Goal: Transaction & Acquisition: Download file/media

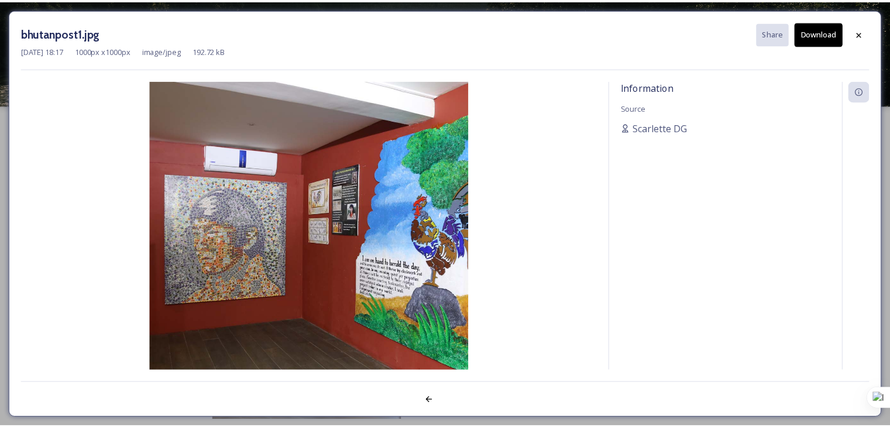
scroll to position [19, 0]
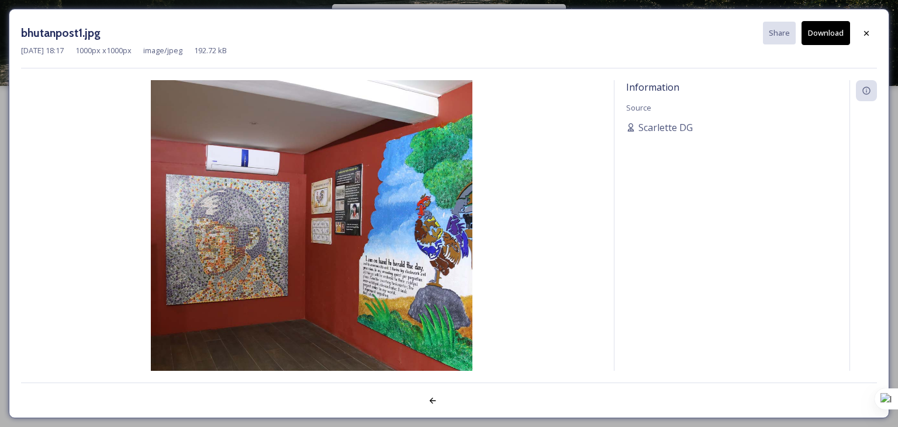
click at [867, 29] on icon at bounding box center [866, 33] width 9 height 9
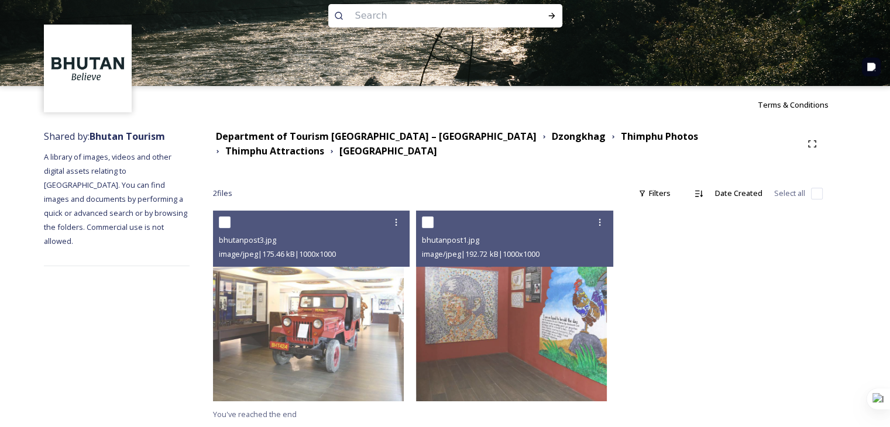
click at [398, 12] on input at bounding box center [429, 16] width 160 height 26
type input ".JPG"
click at [553, 12] on icon at bounding box center [551, 15] width 9 height 9
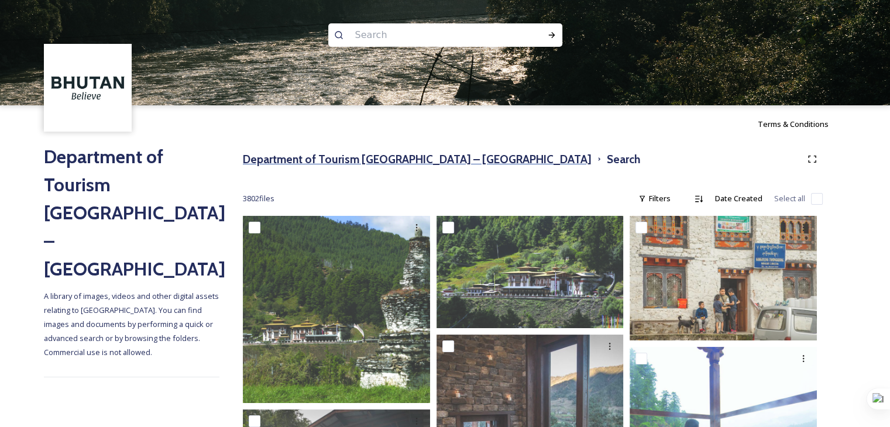
click at [361, 159] on h3 "Department of Tourism [GEOGRAPHIC_DATA] – [GEOGRAPHIC_DATA]" at bounding box center [417, 159] width 349 height 17
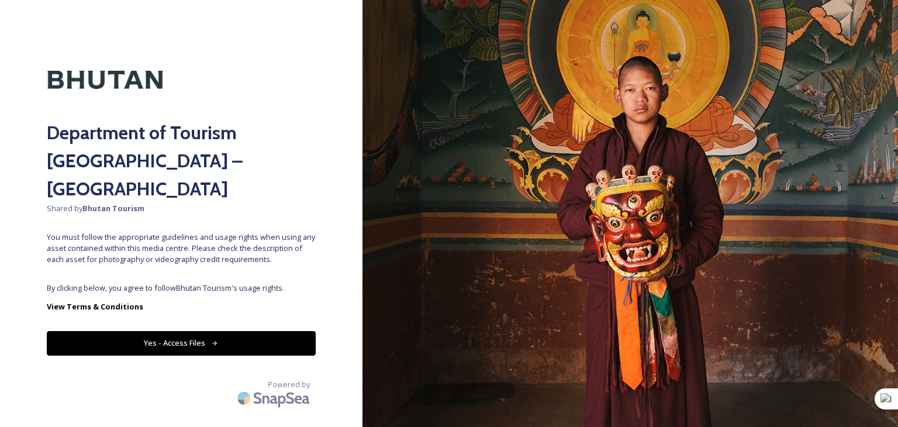
click at [145, 331] on button "Yes - Access Files" at bounding box center [181, 343] width 269 height 24
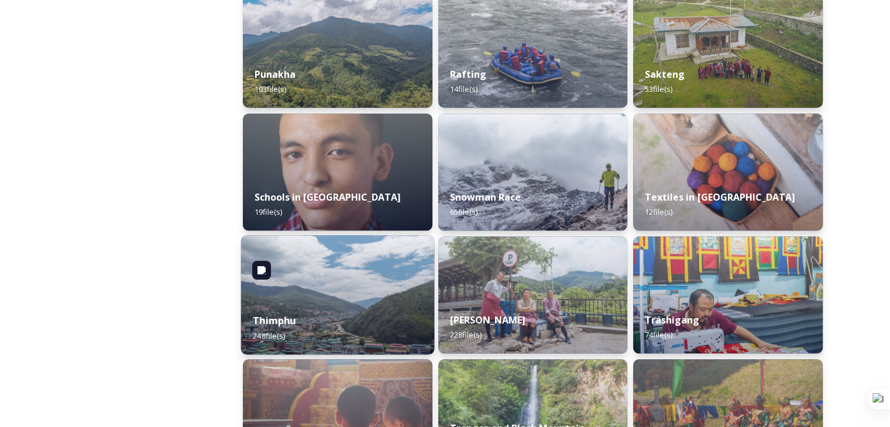
scroll to position [1287, 0]
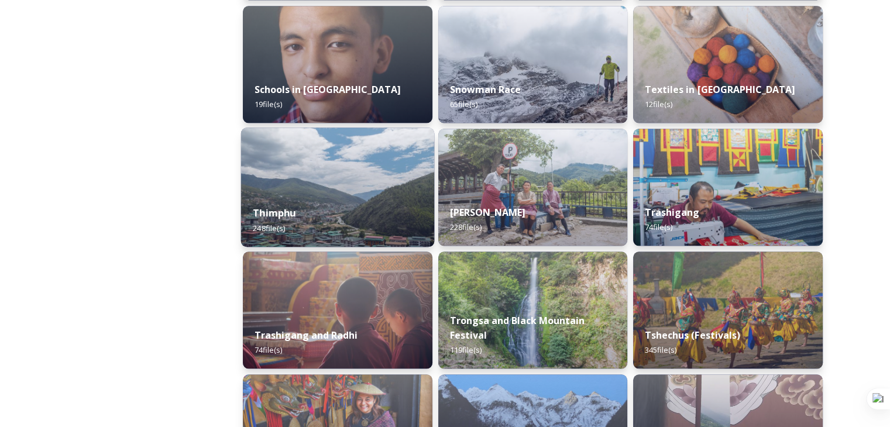
click at [311, 211] on div "Thimphu 248 file(s)" at bounding box center [337, 220] width 193 height 53
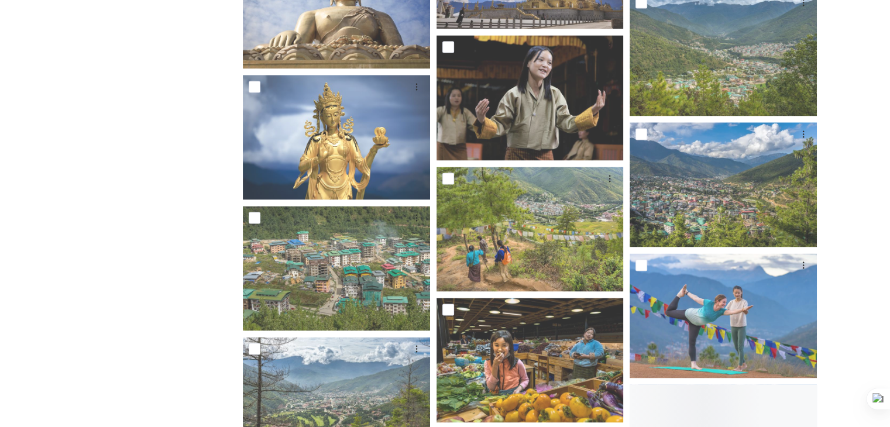
scroll to position [2047, 0]
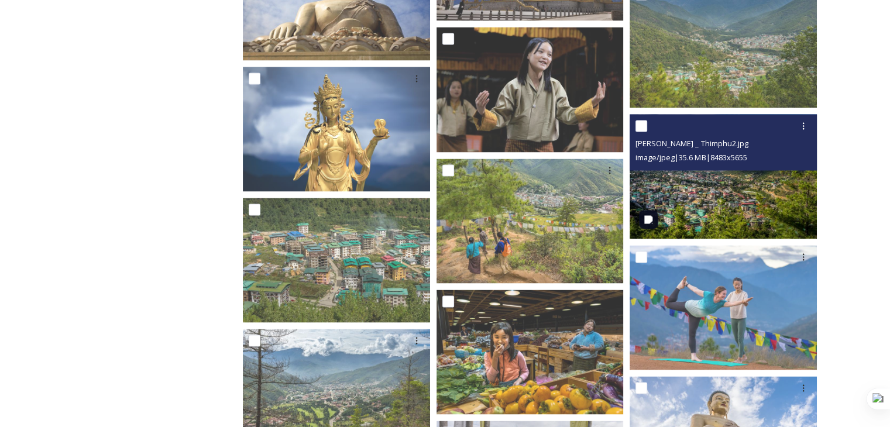
click at [711, 202] on img at bounding box center [722, 175] width 187 height 125
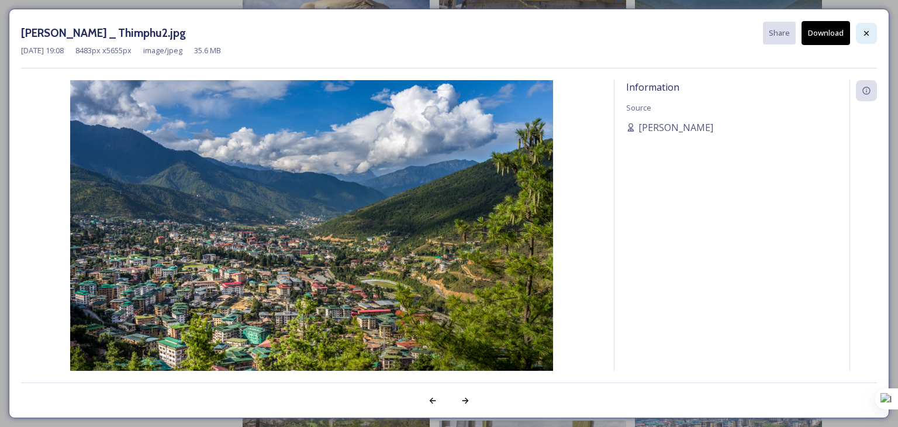
click at [868, 36] on icon at bounding box center [866, 33] width 9 height 9
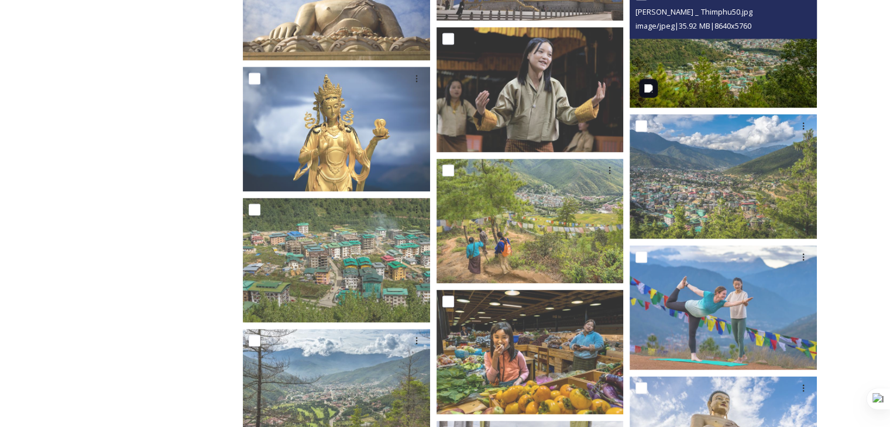
click at [763, 82] on img at bounding box center [722, 44] width 187 height 125
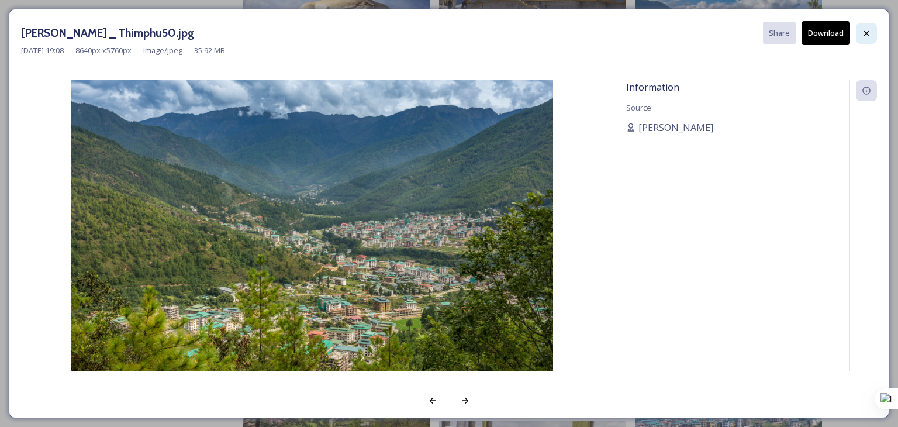
click at [864, 32] on icon at bounding box center [866, 33] width 9 height 9
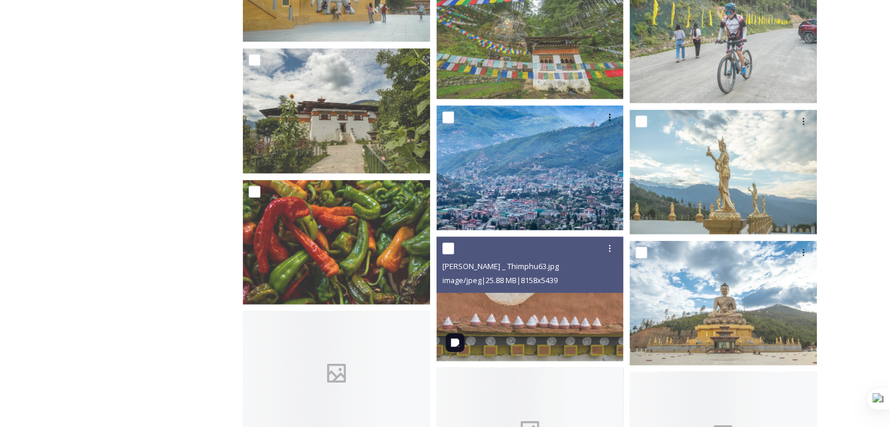
scroll to position [7135, 0]
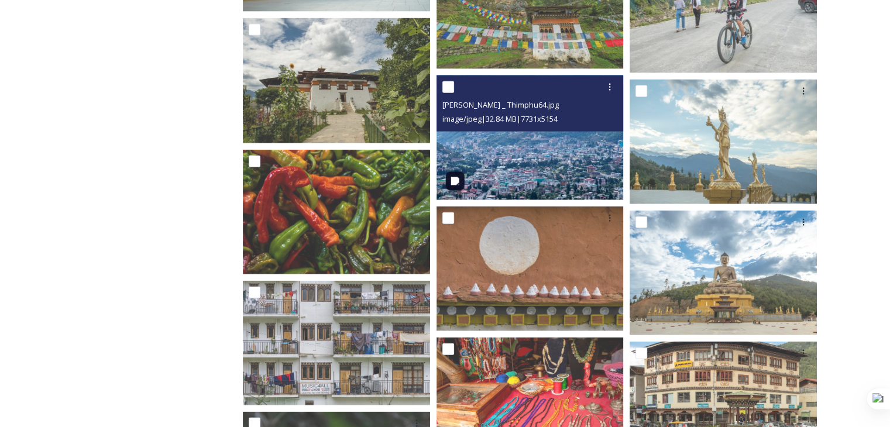
click at [529, 187] on img at bounding box center [529, 137] width 187 height 125
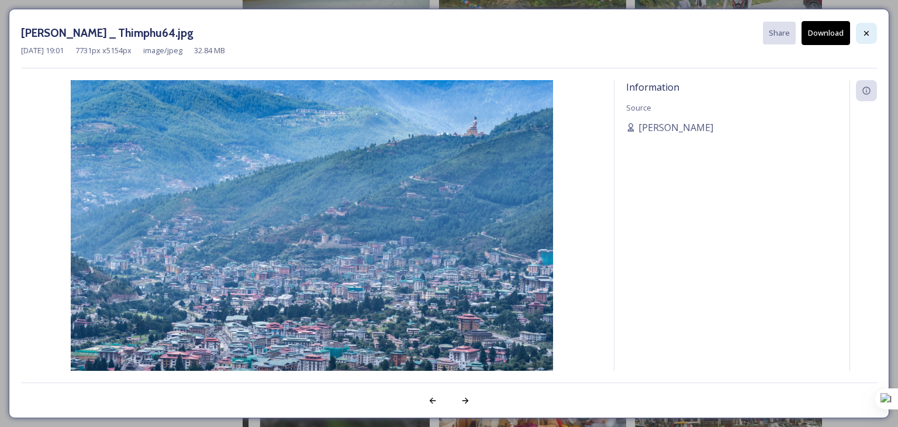
click at [873, 33] on div at bounding box center [866, 33] width 21 height 21
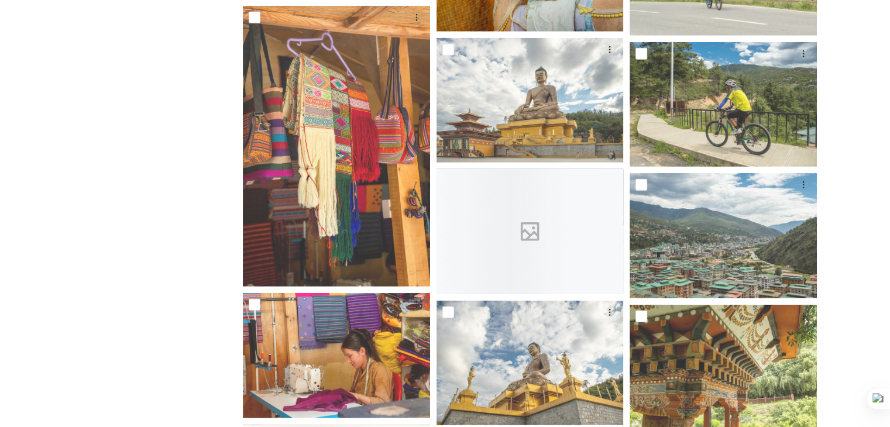
scroll to position [7837, 0]
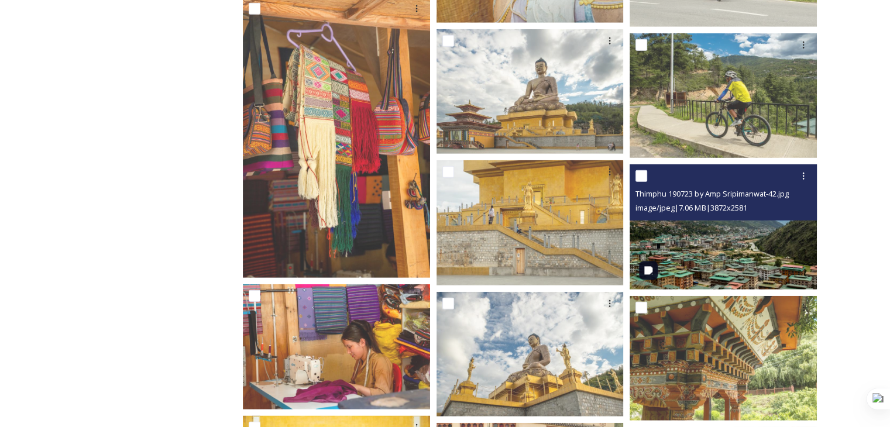
click at [694, 247] on img at bounding box center [722, 226] width 187 height 125
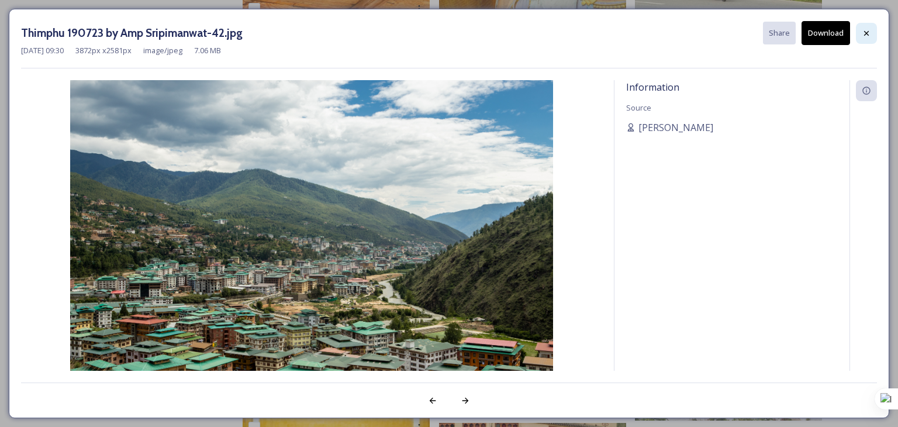
click at [868, 38] on div at bounding box center [866, 33] width 21 height 21
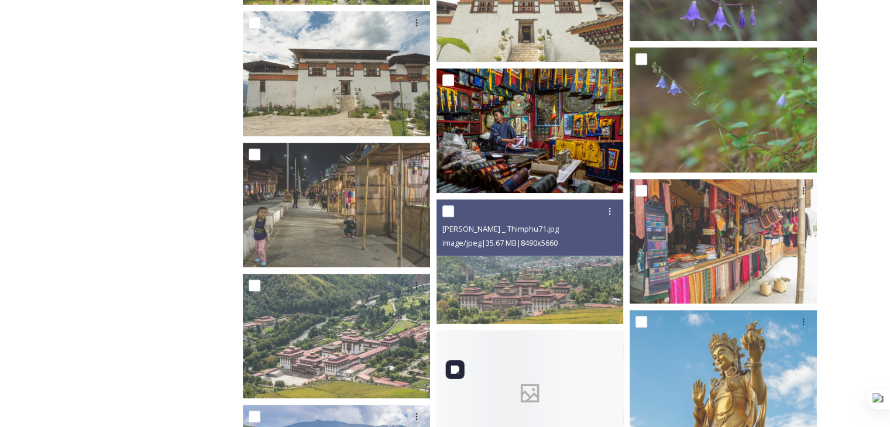
scroll to position [9475, 0]
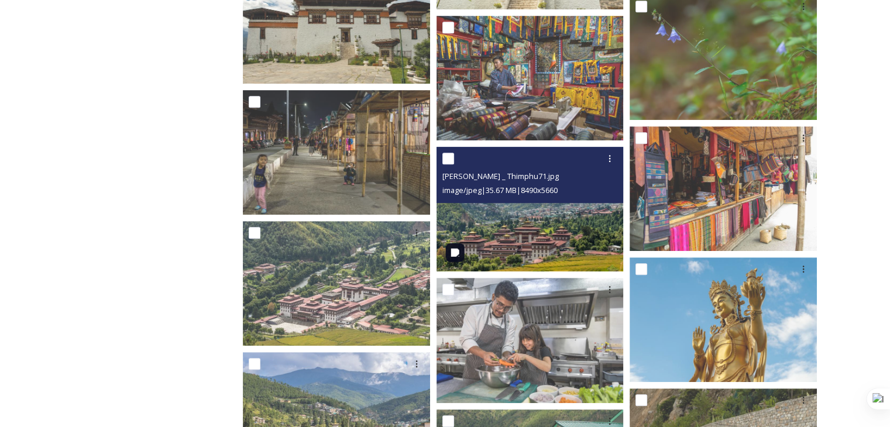
click at [529, 235] on img at bounding box center [529, 209] width 187 height 125
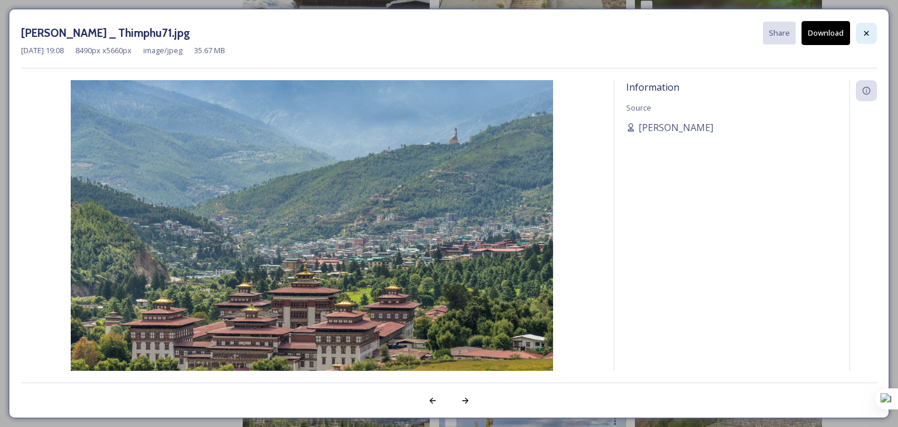
click at [867, 32] on icon at bounding box center [866, 32] width 5 height 5
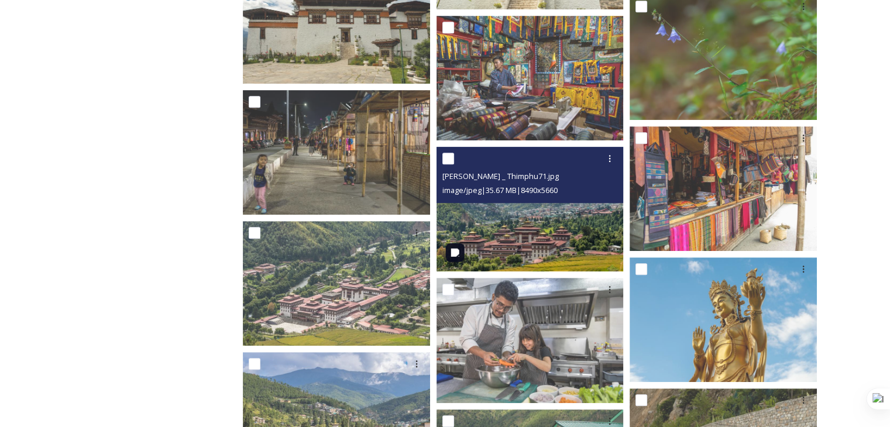
click at [524, 240] on img at bounding box center [529, 209] width 187 height 125
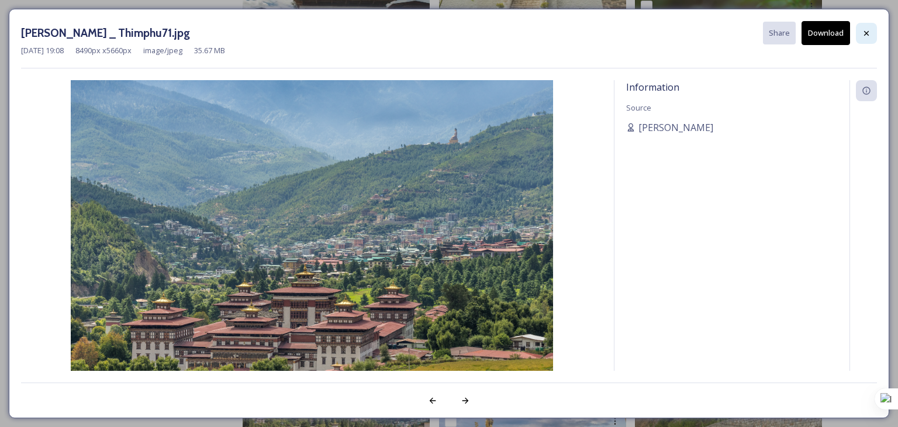
click at [868, 33] on icon at bounding box center [866, 33] width 9 height 9
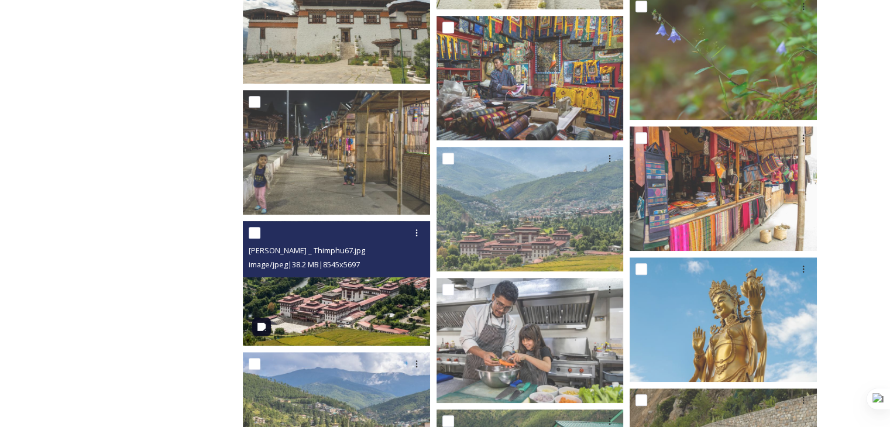
click at [360, 302] on img at bounding box center [336, 283] width 187 height 125
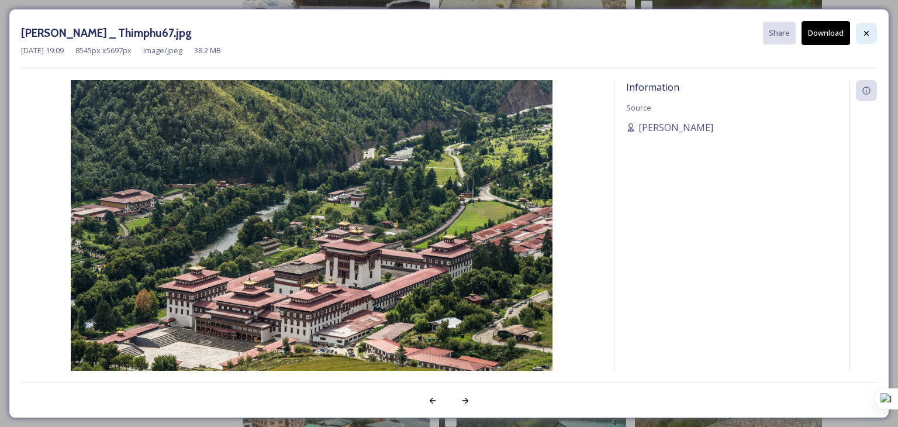
click at [867, 37] on icon at bounding box center [866, 33] width 9 height 9
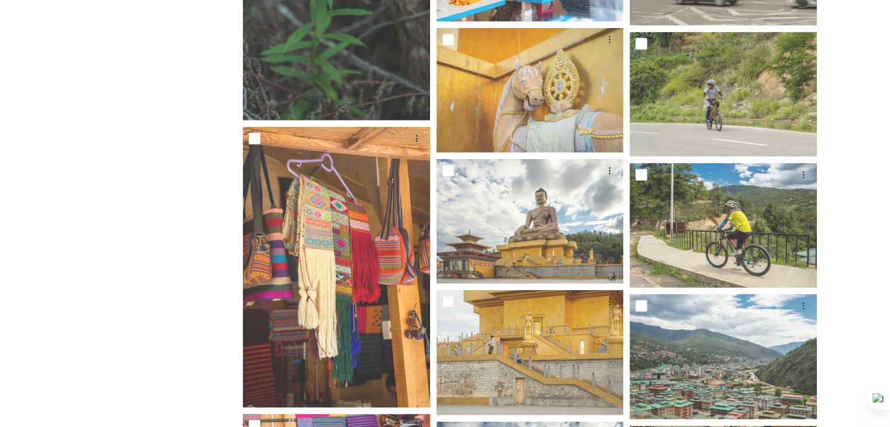
scroll to position [7701, 0]
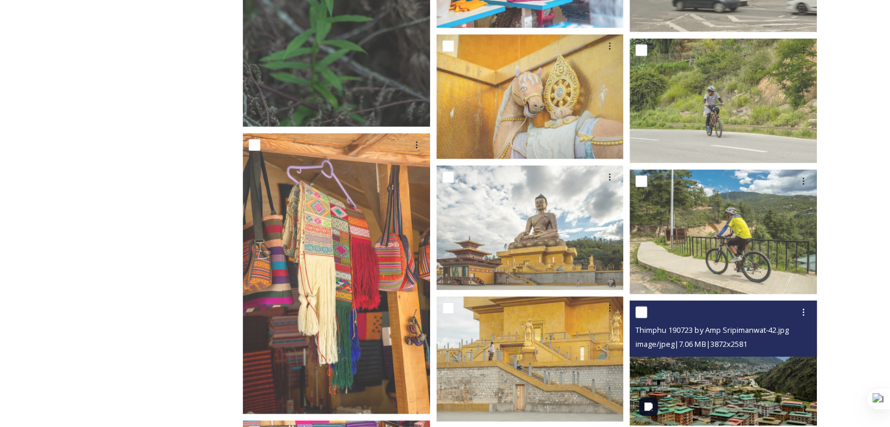
click at [729, 393] on img at bounding box center [722, 363] width 187 height 125
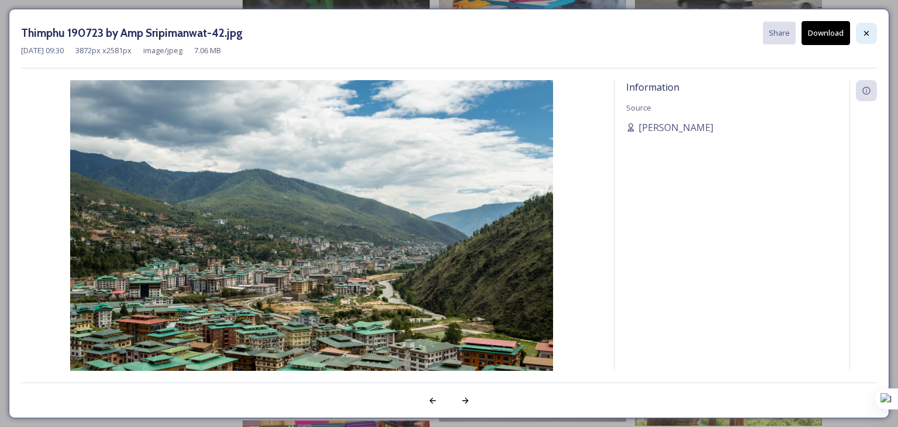
click at [856, 31] on div at bounding box center [866, 33] width 21 height 21
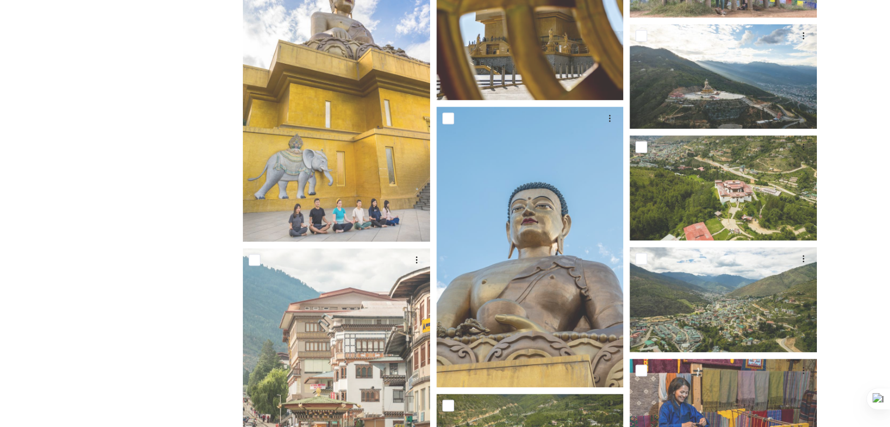
scroll to position [6063, 0]
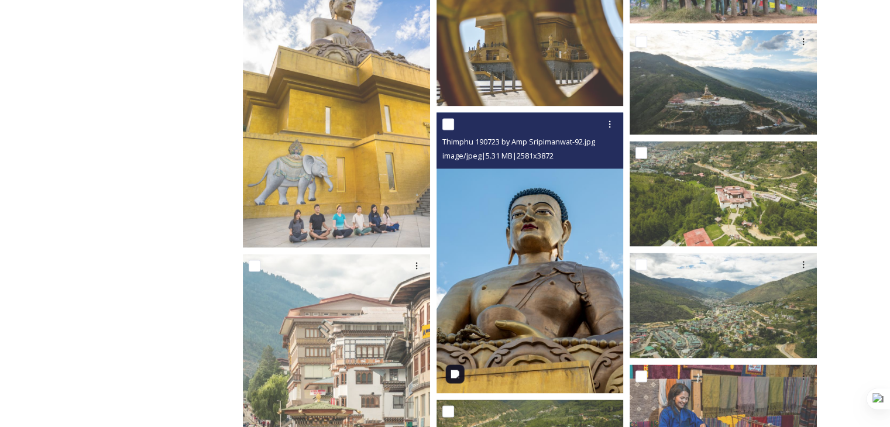
click at [542, 316] on img at bounding box center [529, 252] width 187 height 281
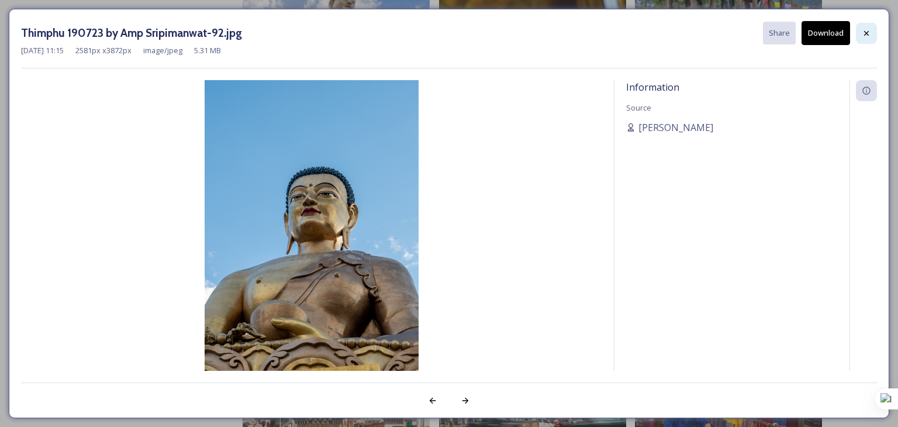
click at [864, 32] on icon at bounding box center [866, 33] width 9 height 9
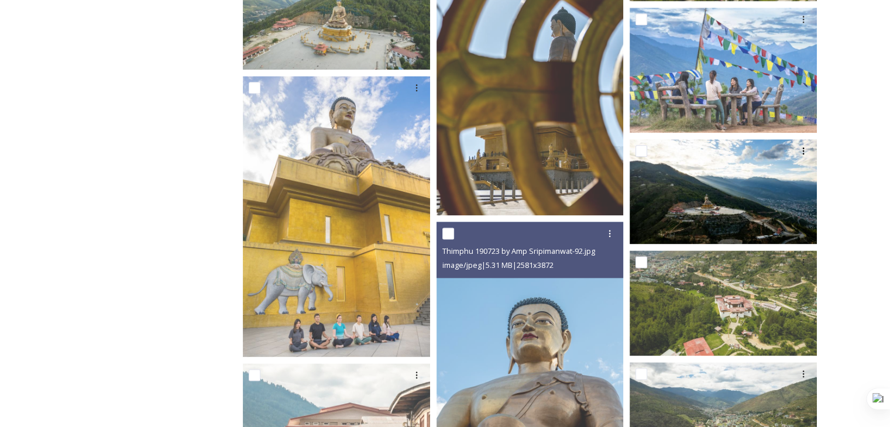
scroll to position [5946, 0]
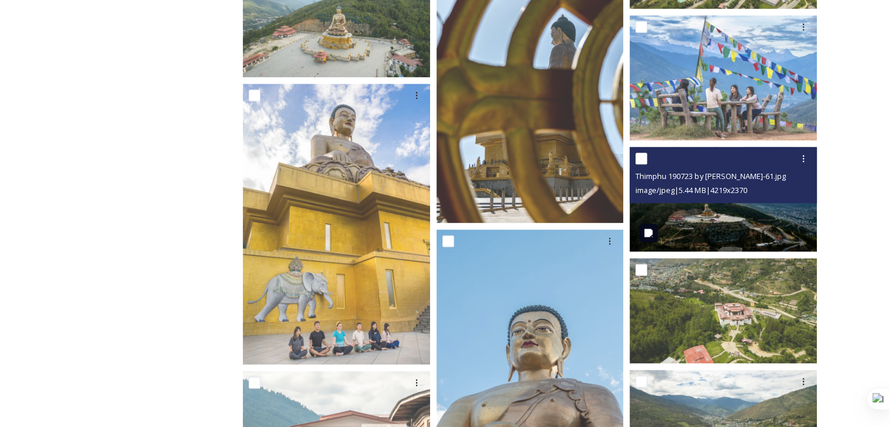
click at [733, 201] on div "Thimphu 190723 by [PERSON_NAME]-61.jpg image/jpeg | 5.44 MB | 4219 x 2370" at bounding box center [722, 175] width 187 height 56
click at [736, 217] on img at bounding box center [722, 199] width 187 height 105
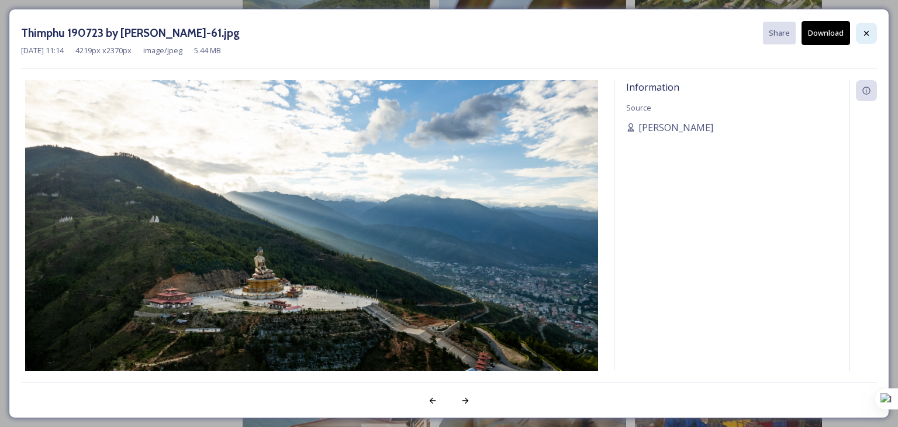
click at [863, 35] on icon at bounding box center [866, 33] width 9 height 9
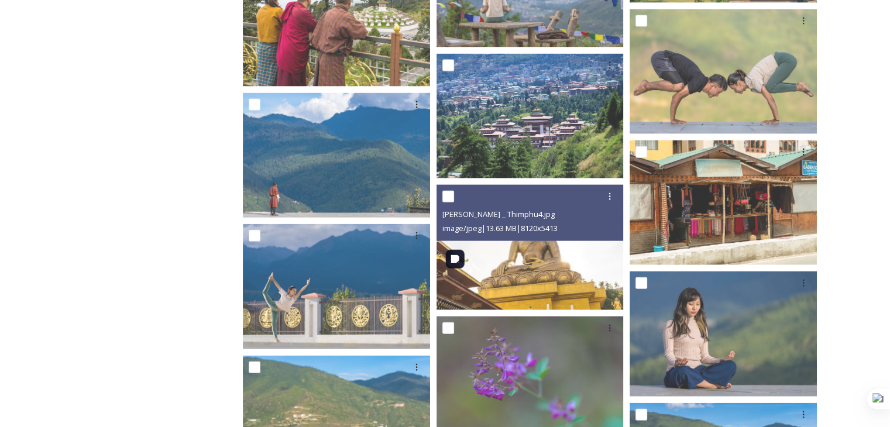
scroll to position [2671, 0]
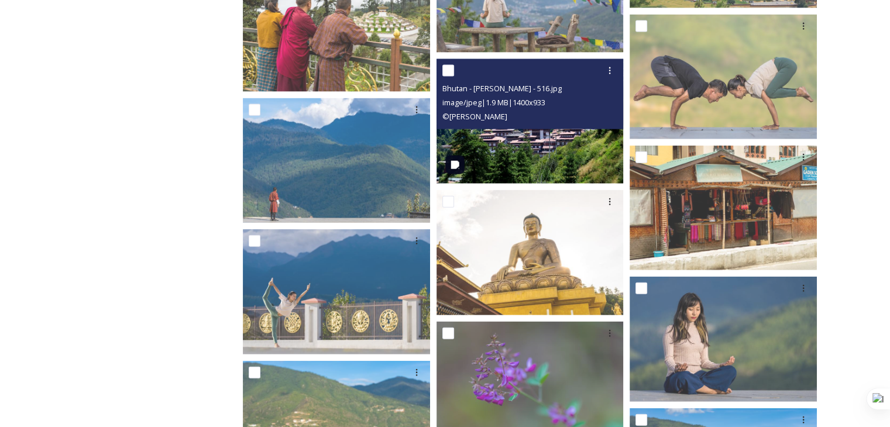
click at [493, 156] on img at bounding box center [529, 121] width 187 height 125
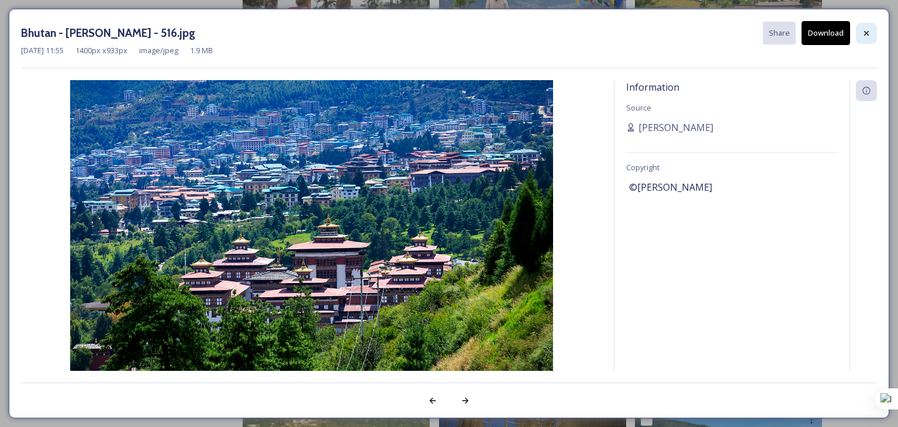
click at [866, 40] on div at bounding box center [866, 33] width 21 height 21
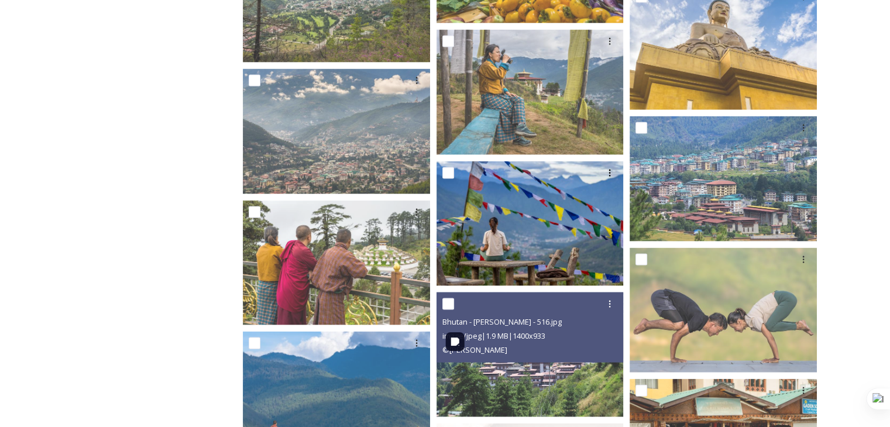
scroll to position [2437, 0]
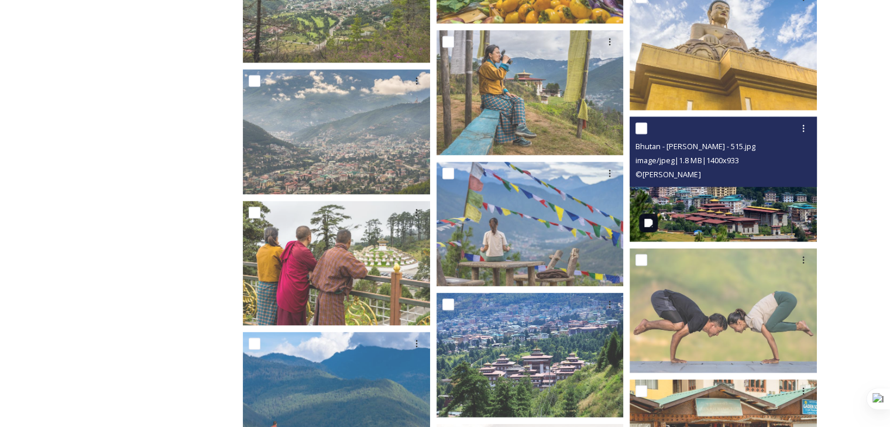
click at [690, 220] on img at bounding box center [722, 179] width 187 height 125
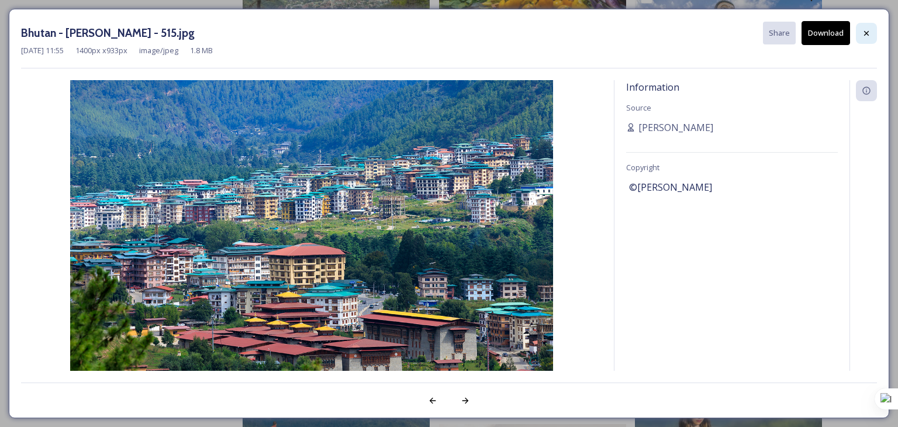
click at [868, 33] on icon at bounding box center [866, 32] width 5 height 5
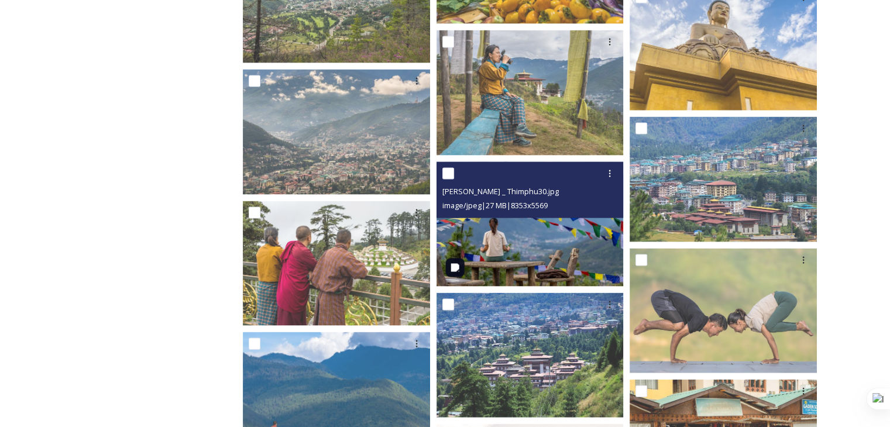
click at [542, 257] on img at bounding box center [529, 224] width 187 height 125
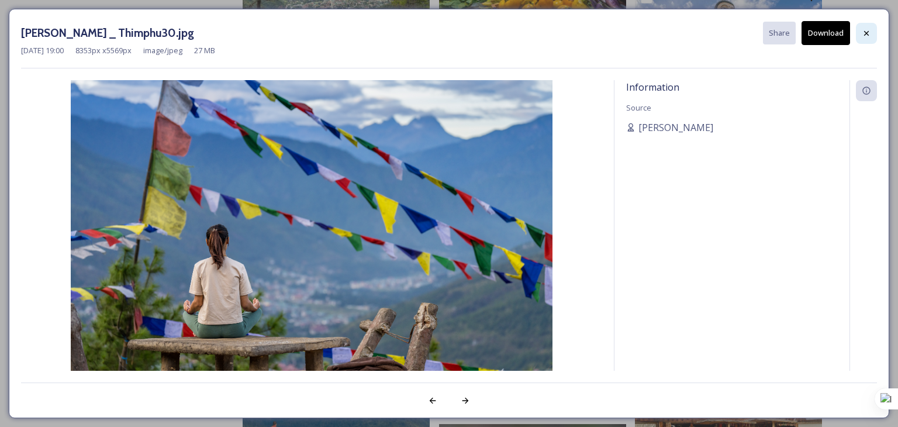
click at [866, 35] on icon at bounding box center [866, 33] width 9 height 9
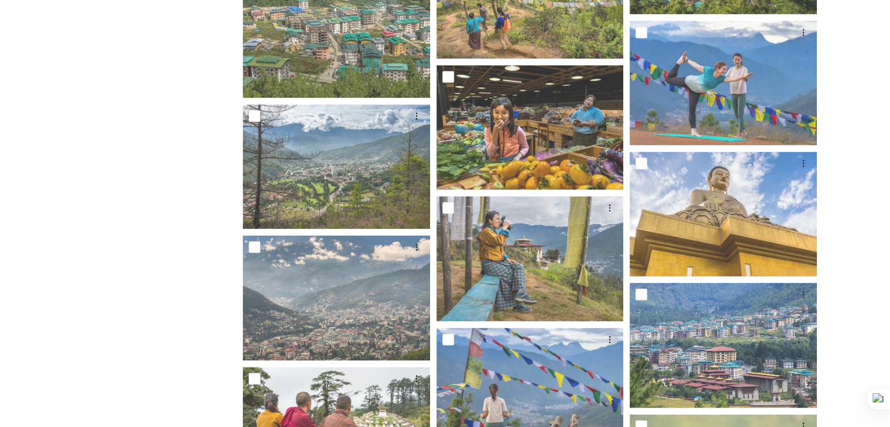
scroll to position [2262, 0]
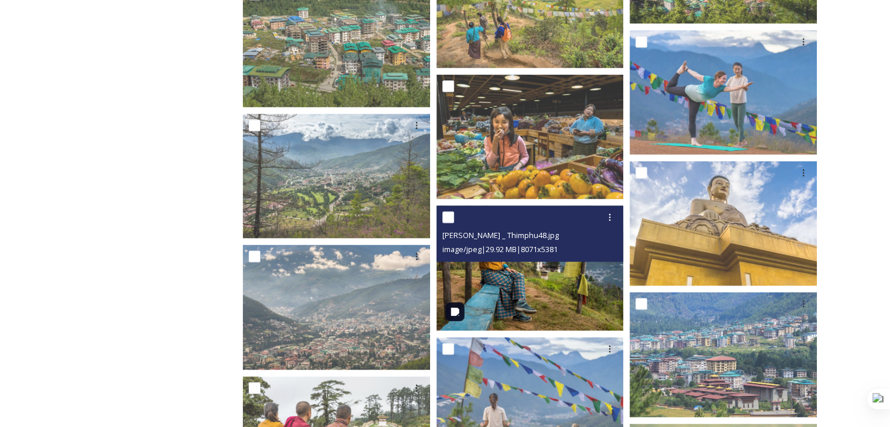
click at [505, 288] on img at bounding box center [529, 268] width 187 height 125
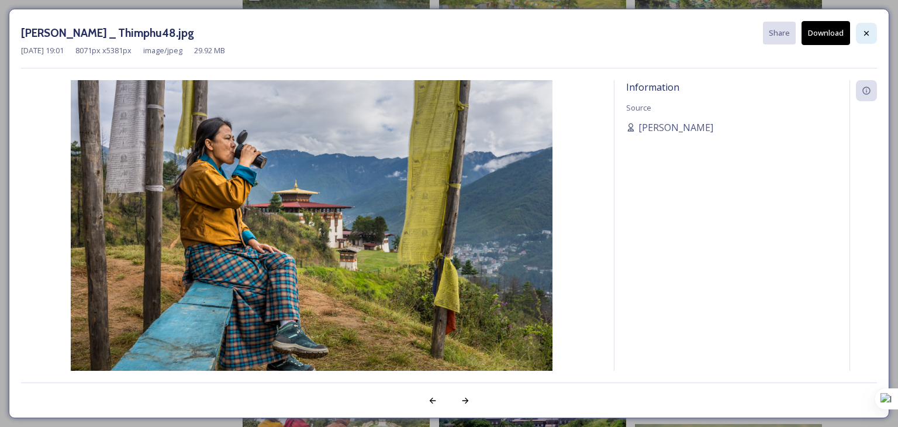
click at [862, 40] on div at bounding box center [866, 33] width 21 height 21
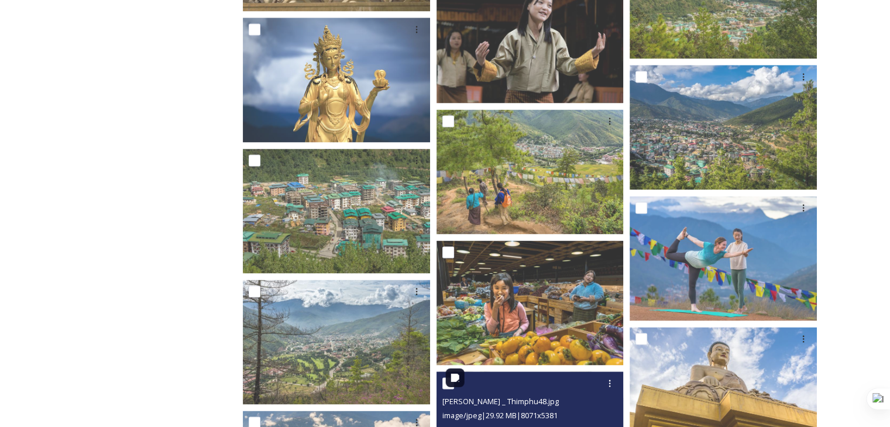
scroll to position [2086, 0]
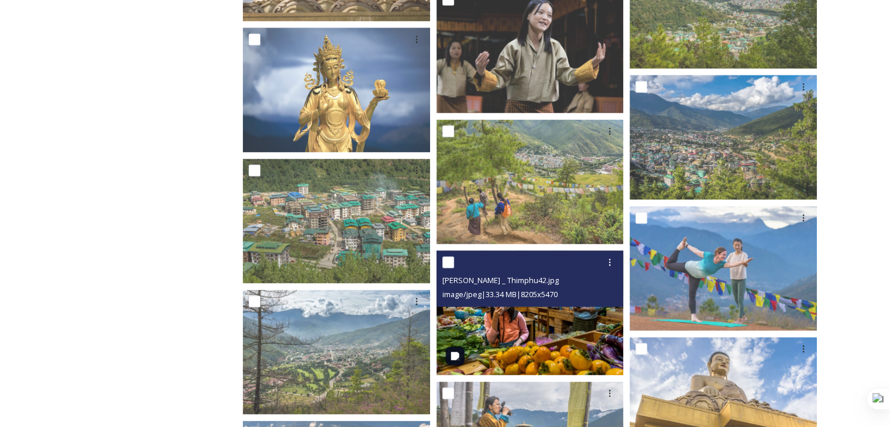
click at [546, 340] on img at bounding box center [529, 312] width 187 height 125
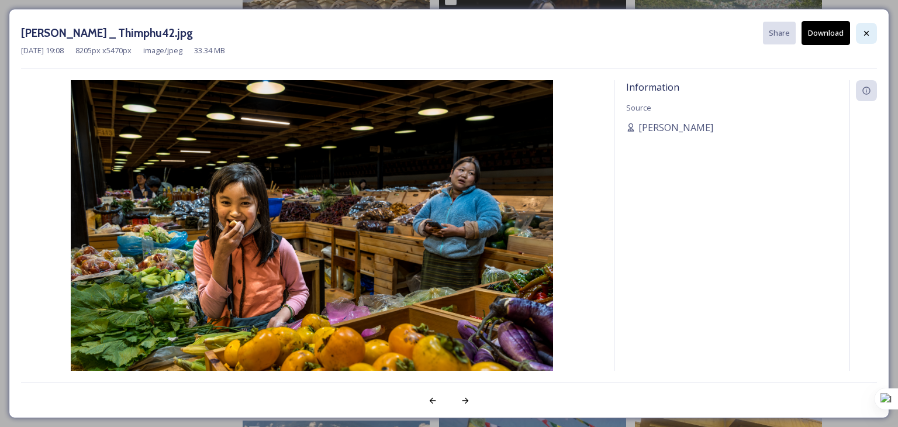
click at [872, 32] on div at bounding box center [866, 33] width 21 height 21
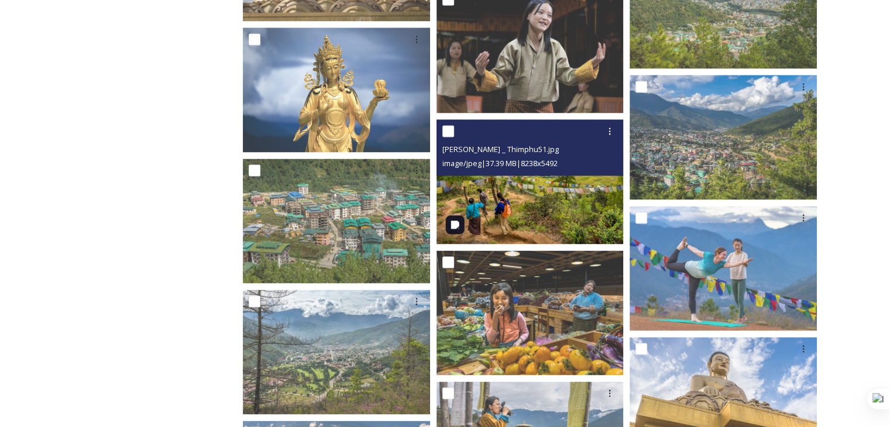
click at [571, 211] on img at bounding box center [529, 181] width 187 height 125
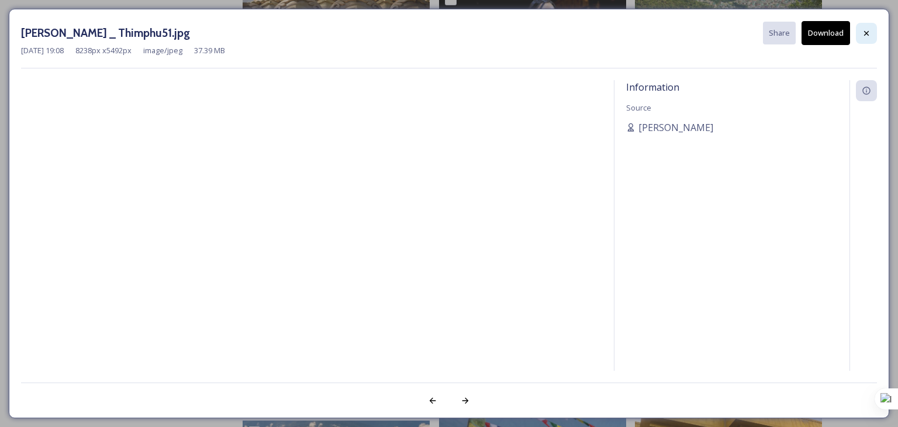
click at [874, 38] on div at bounding box center [866, 33] width 21 height 21
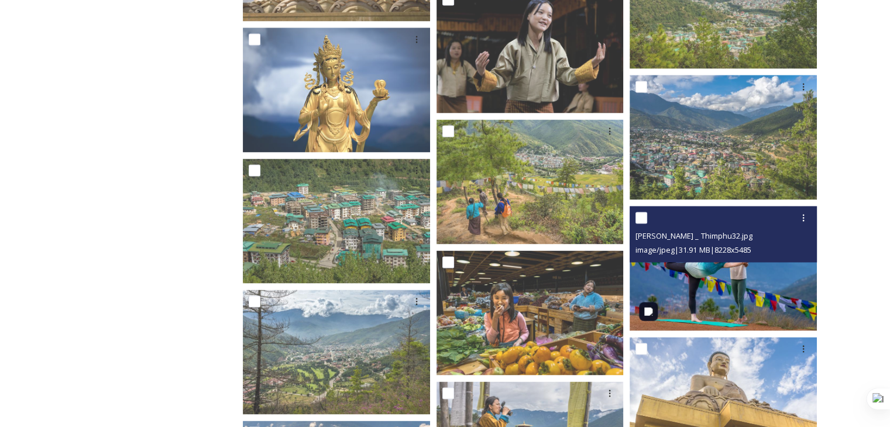
click at [717, 307] on img at bounding box center [722, 268] width 187 height 125
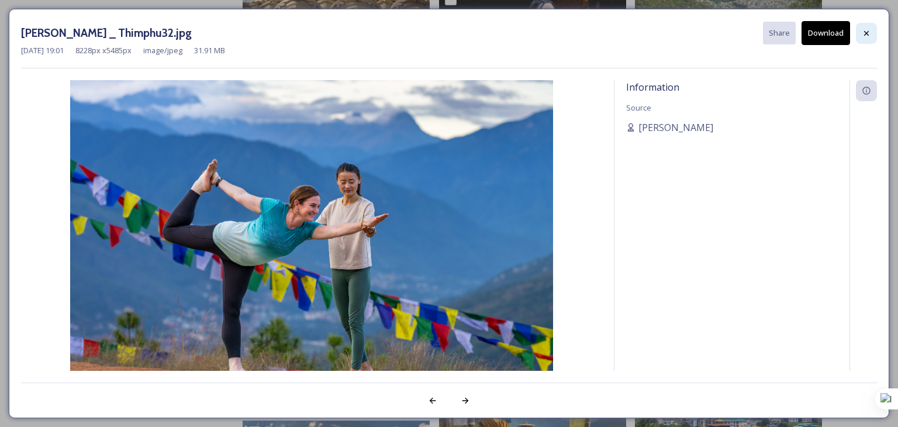
click at [867, 35] on icon at bounding box center [866, 33] width 9 height 9
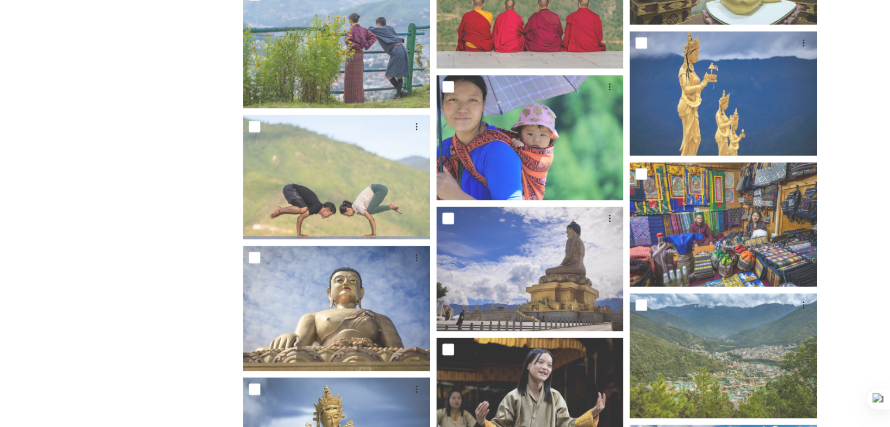
scroll to position [1735, 0]
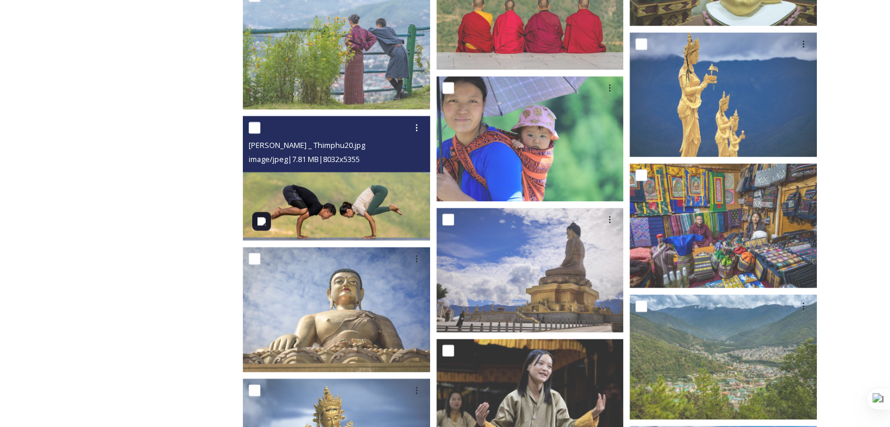
click at [362, 213] on img at bounding box center [336, 178] width 187 height 125
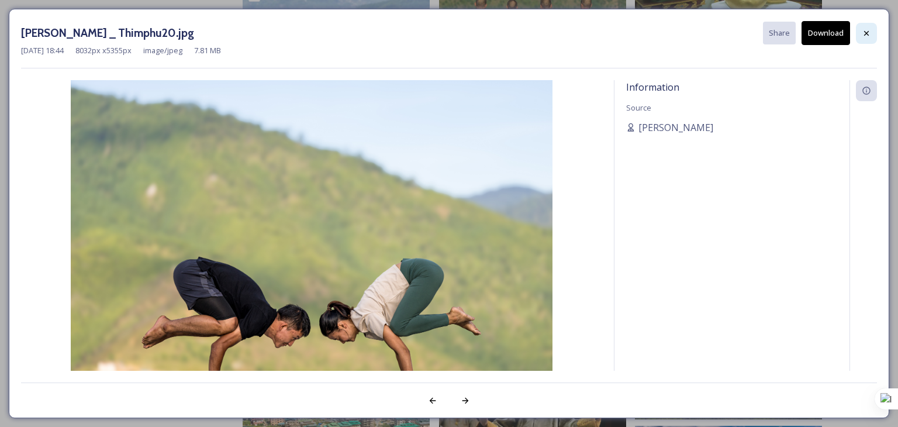
click at [867, 37] on icon at bounding box center [866, 33] width 9 height 9
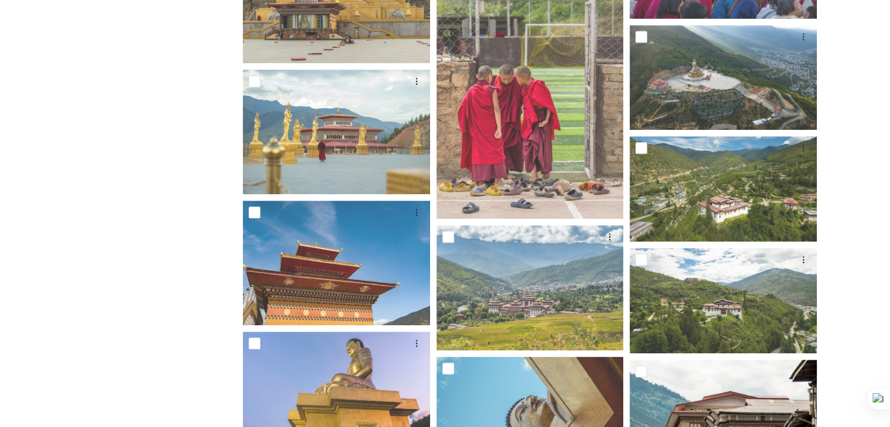
scroll to position [566, 0]
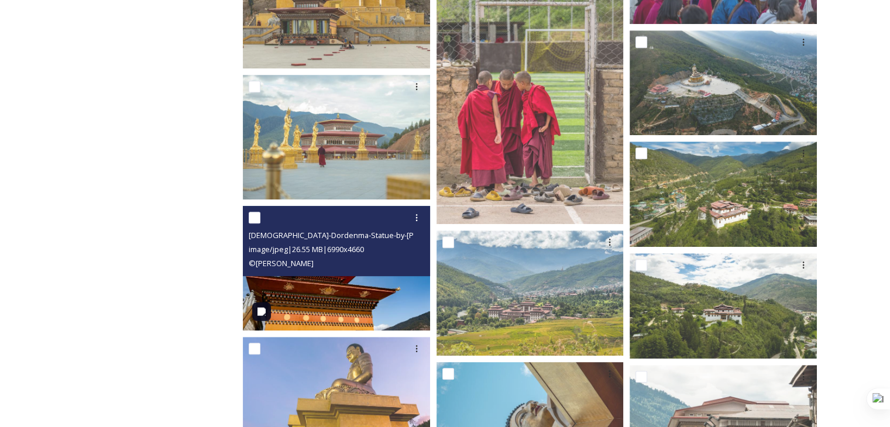
click at [379, 312] on img at bounding box center [336, 268] width 187 height 125
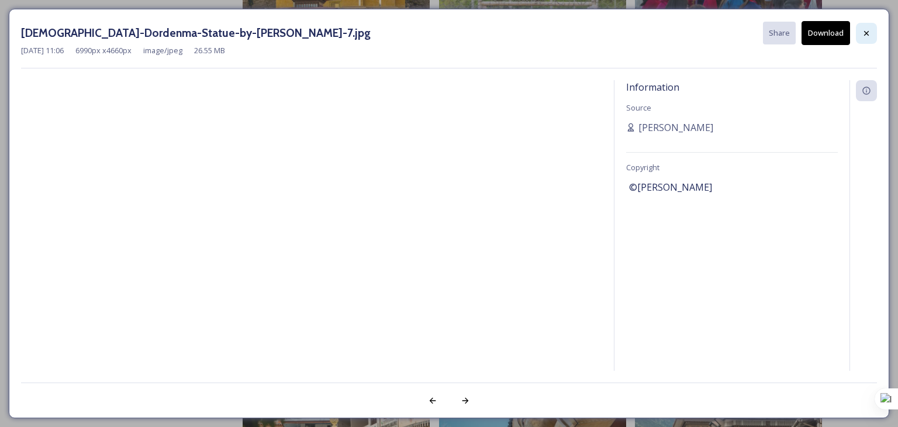
click at [866, 27] on div at bounding box center [866, 33] width 21 height 21
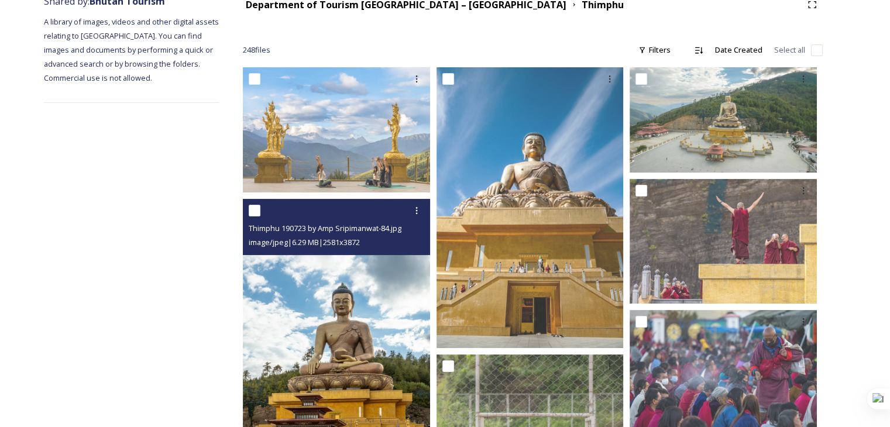
scroll to position [156, 0]
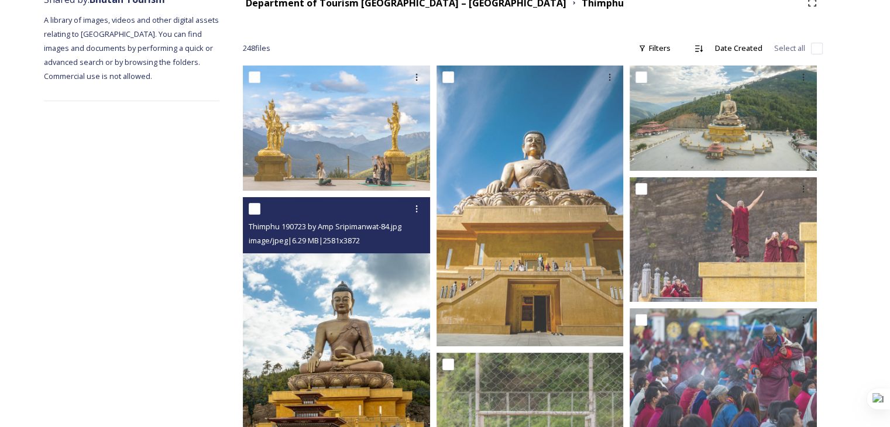
click at [334, 319] on img at bounding box center [336, 337] width 187 height 281
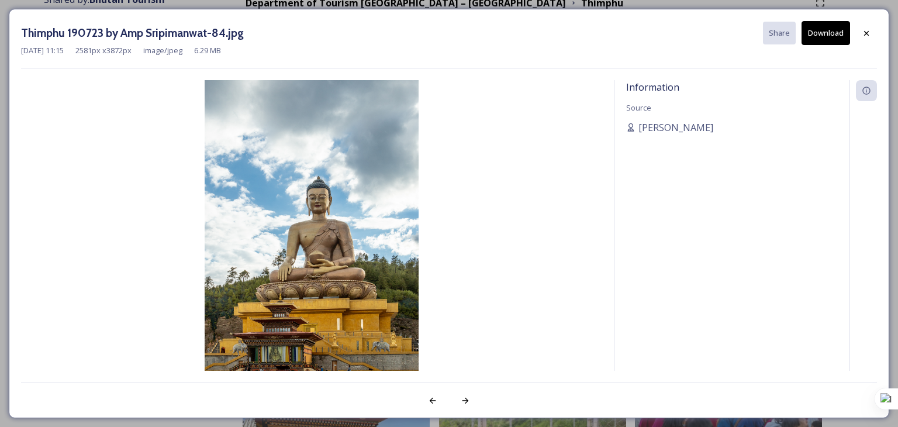
click at [833, 33] on button "Download" at bounding box center [826, 33] width 49 height 24
click at [871, 29] on icon at bounding box center [866, 33] width 9 height 9
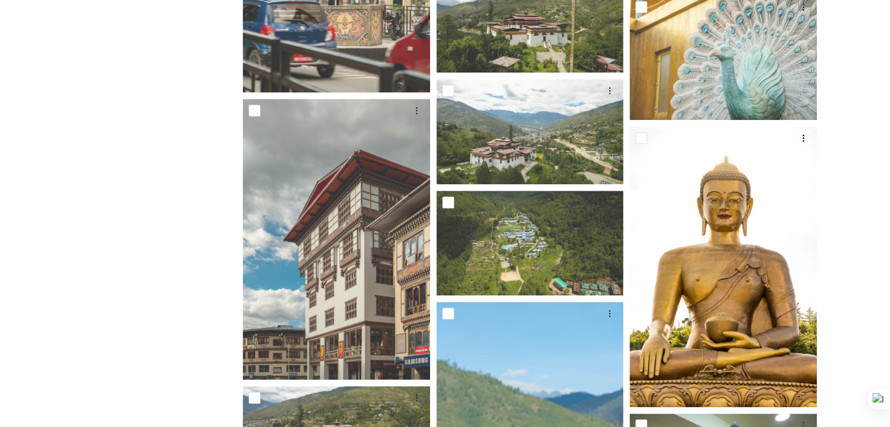
scroll to position [1209, 0]
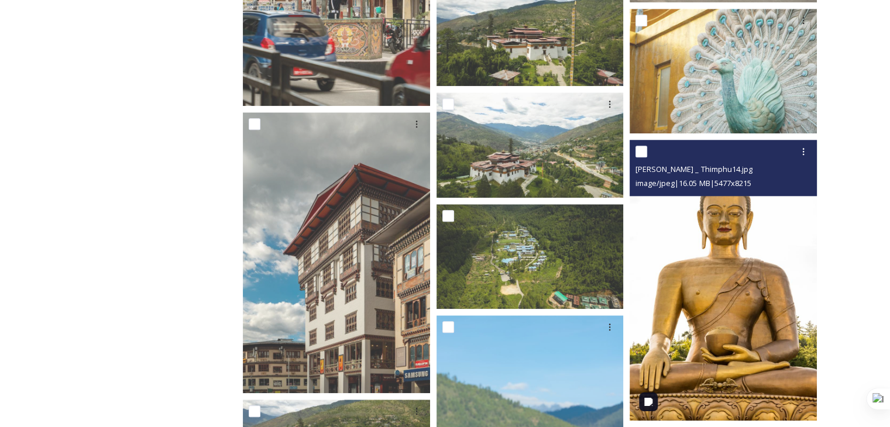
click at [751, 316] on img at bounding box center [722, 280] width 187 height 281
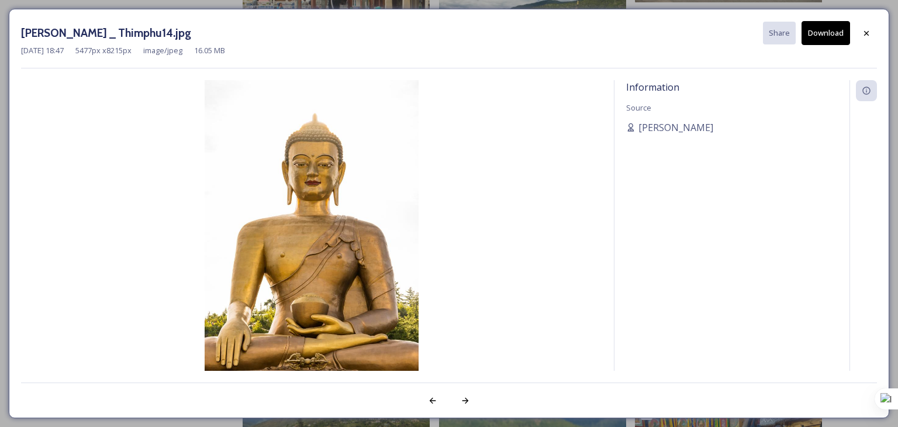
click at [838, 33] on button "Download" at bounding box center [826, 33] width 49 height 24
click at [873, 35] on div at bounding box center [866, 33] width 21 height 21
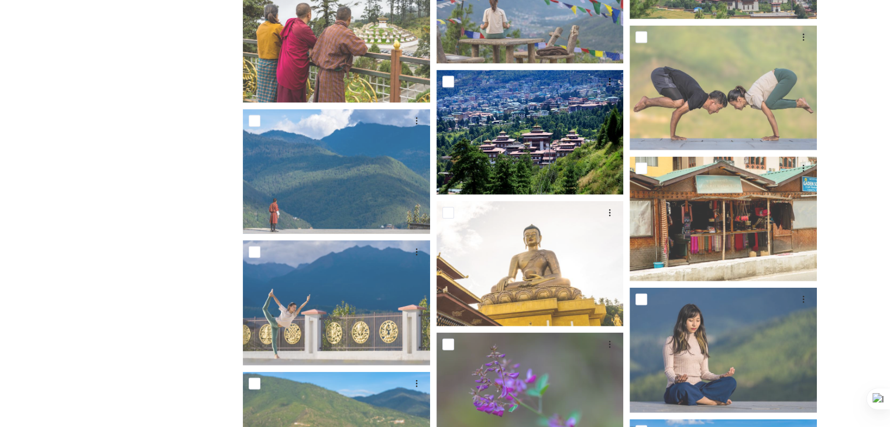
scroll to position [2671, 0]
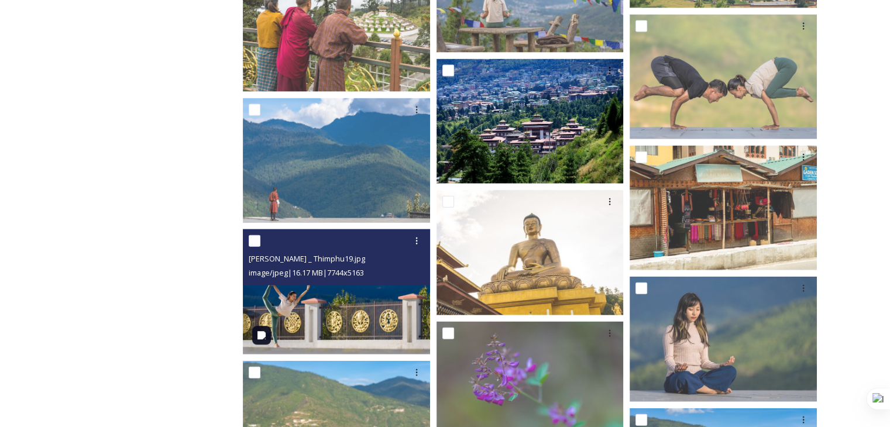
click at [331, 318] on img at bounding box center [336, 291] width 187 height 125
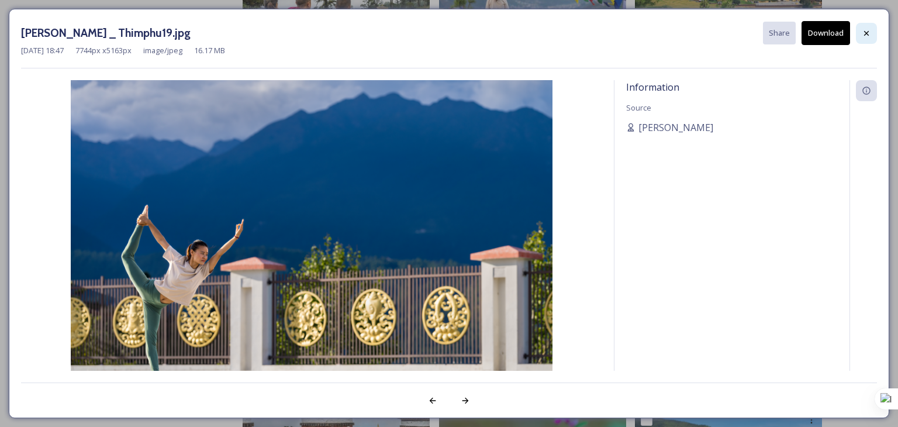
click at [864, 29] on icon at bounding box center [866, 33] width 9 height 9
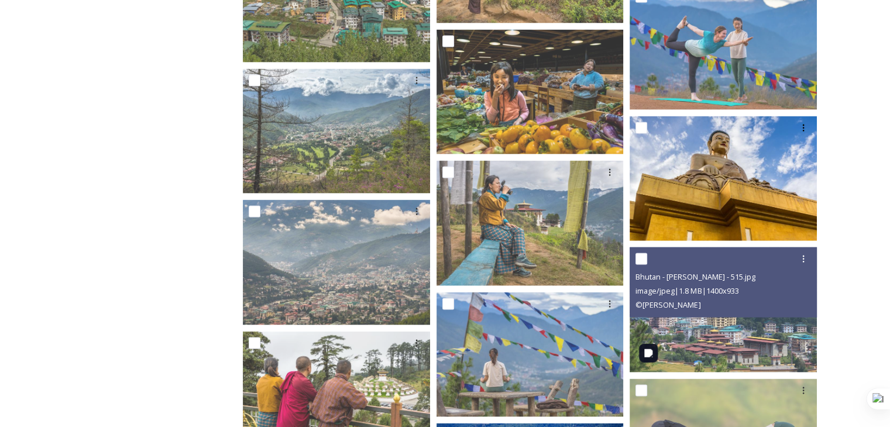
scroll to position [2203, 0]
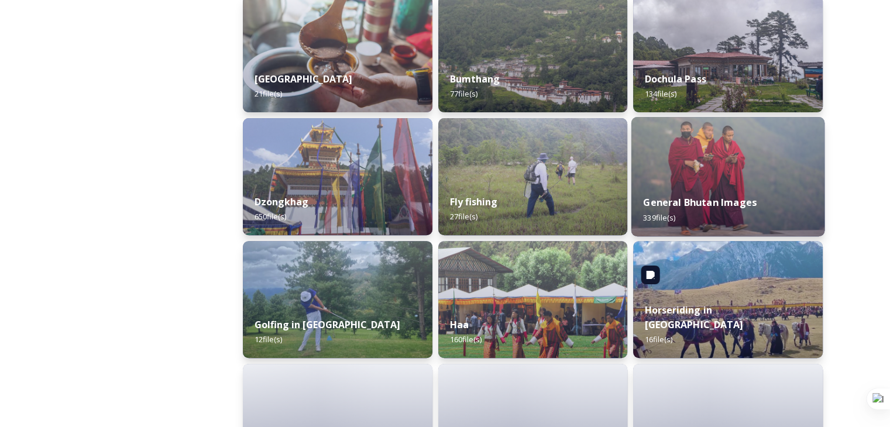
scroll to position [585, 0]
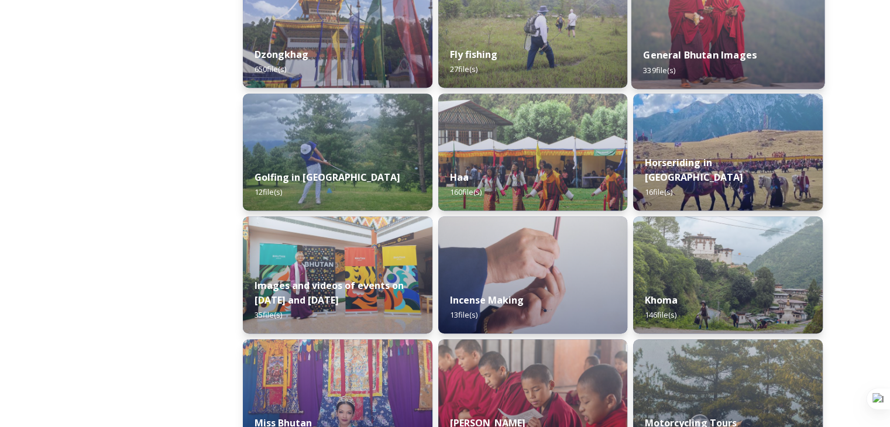
click at [739, 60] on strong "General Bhutan Images" at bounding box center [699, 55] width 113 height 13
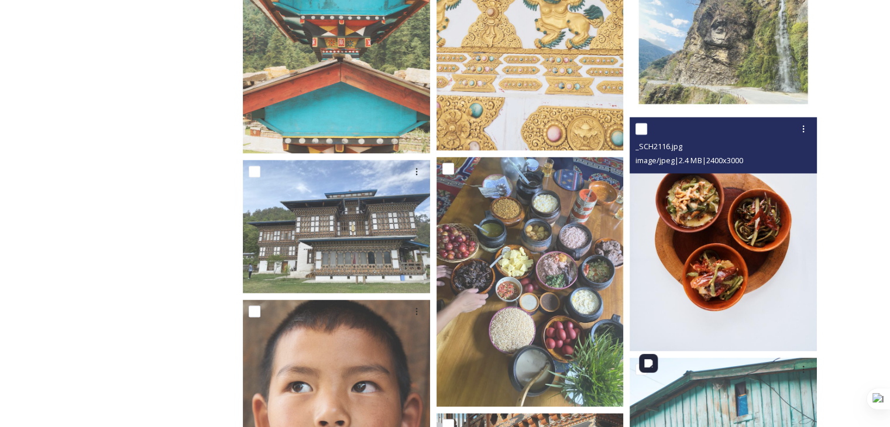
scroll to position [6200, 0]
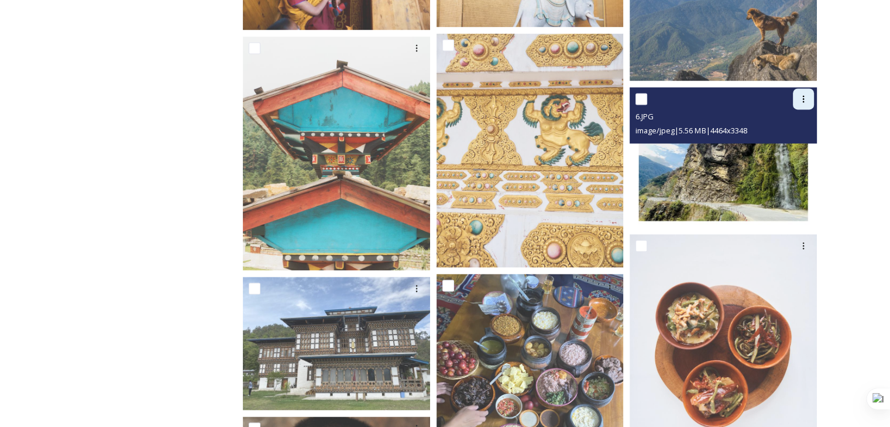
click at [802, 102] on icon at bounding box center [803, 98] width 2 height 7
click at [733, 178] on img at bounding box center [722, 157] width 187 height 140
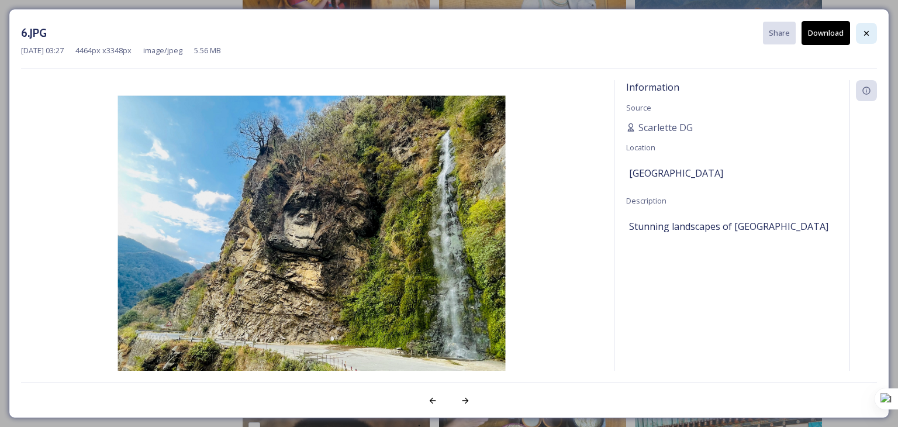
click at [866, 33] on icon at bounding box center [866, 32] width 5 height 5
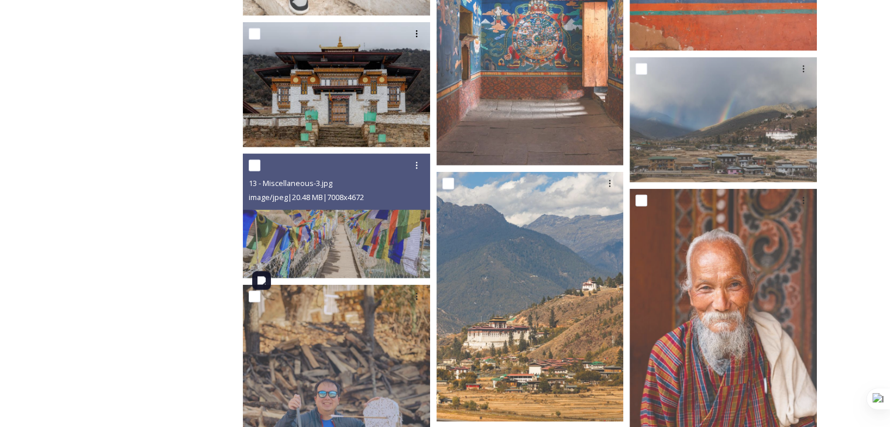
scroll to position [20529, 0]
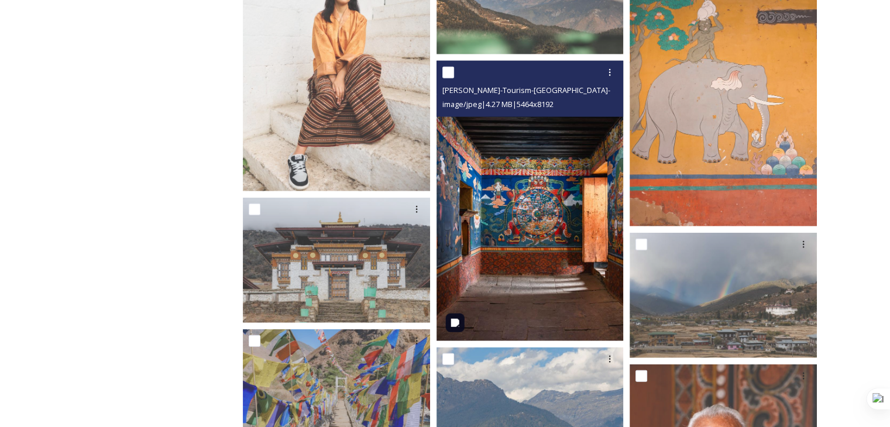
click at [547, 260] on img at bounding box center [529, 201] width 187 height 281
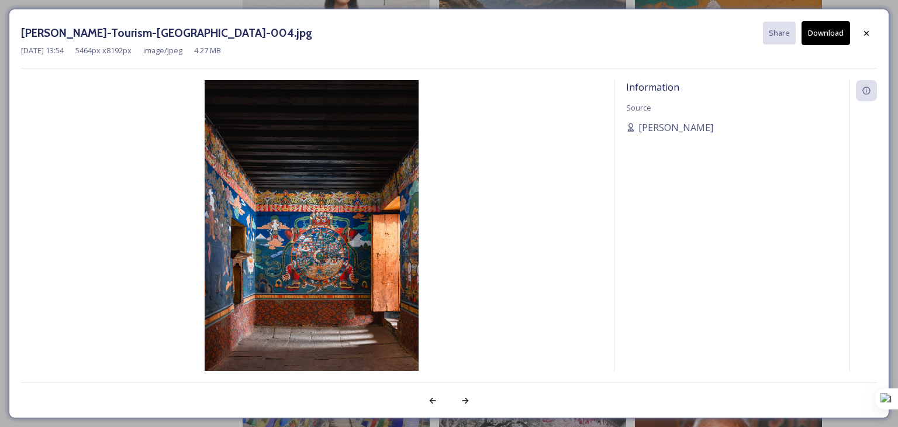
click at [832, 41] on button "Download" at bounding box center [826, 33] width 49 height 24
click at [551, 88] on img at bounding box center [311, 241] width 581 height 322
click at [870, 36] on icon at bounding box center [866, 33] width 9 height 9
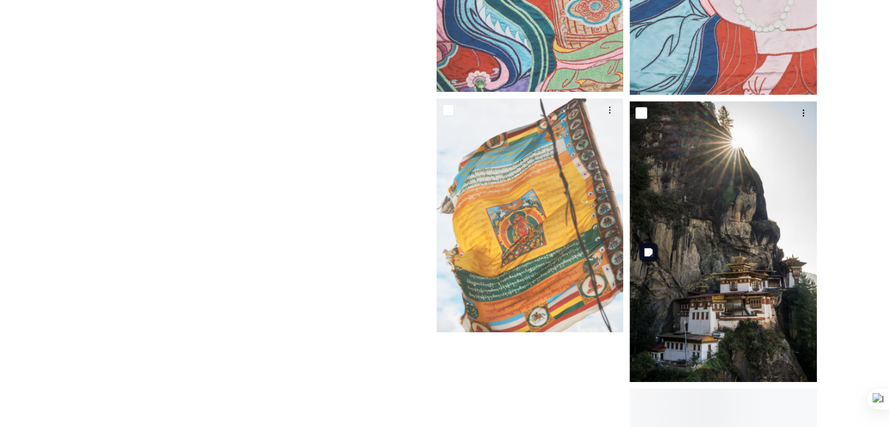
scroll to position [23161, 0]
